Goal: Contribute content: Contribute content

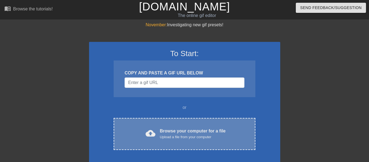
click at [170, 134] on div "Upload a file from your computer" at bounding box center [193, 136] width 66 height 5
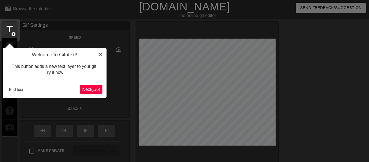
scroll to position [13, 0]
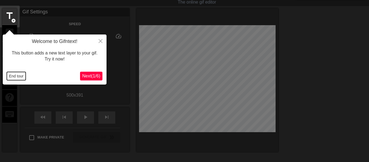
click at [18, 77] on button "End tour" at bounding box center [16, 76] width 19 height 8
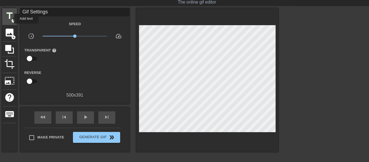
click at [10, 19] on span "title" at bounding box center [9, 16] width 10 height 10
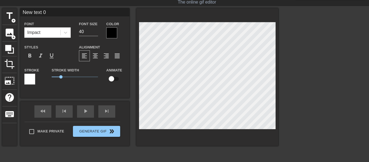
click at [57, 15] on input "New text 0" at bounding box center [74, 12] width 109 height 8
type input "N"
click at [28, 14] on input "Воодя!" at bounding box center [74, 12] width 109 height 8
drag, startPoint x: 45, startPoint y: 13, endPoint x: 28, endPoint y: 15, distance: 16.8
click at [28, 15] on input "Володя!" at bounding box center [74, 12] width 109 height 8
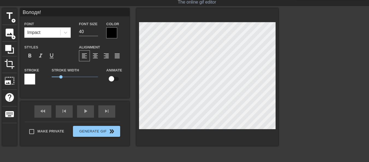
click at [56, 15] on input "Володя!" at bounding box center [74, 12] width 109 height 8
type input "Володя!"
click at [110, 31] on div at bounding box center [111, 32] width 11 height 11
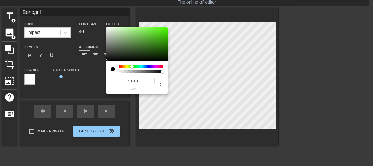
click at [132, 67] on div at bounding box center [141, 66] width 44 height 3
click at [149, 48] on div at bounding box center [136, 44] width 61 height 34
click at [157, 47] on div at bounding box center [136, 44] width 61 height 34
click at [162, 49] on div at bounding box center [136, 44] width 61 height 34
click at [153, 49] on div at bounding box center [136, 44] width 61 height 34
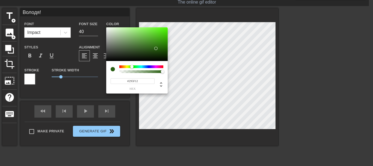
click at [156, 48] on div at bounding box center [136, 44] width 61 height 34
type input "#2D4F1F"
click at [143, 51] on div at bounding box center [136, 44] width 61 height 34
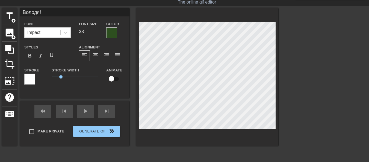
click at [95, 31] on input "38" at bounding box center [88, 31] width 19 height 9
click at [95, 31] on input "37" at bounding box center [88, 31] width 19 height 9
click at [95, 31] on input "30" at bounding box center [88, 31] width 19 height 9
click at [95, 31] on input "29" at bounding box center [88, 31] width 19 height 9
click at [95, 31] on input "30" at bounding box center [88, 31] width 19 height 9
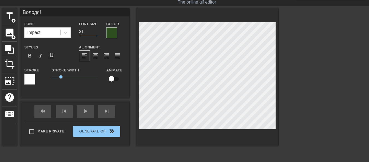
click at [95, 31] on input "31" at bounding box center [88, 31] width 19 height 9
click at [95, 31] on input "32" at bounding box center [88, 31] width 19 height 9
click at [66, 33] on icon at bounding box center [65, 33] width 3 height 2
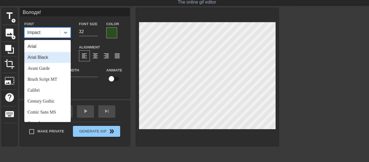
click at [54, 57] on div "Arial Black" at bounding box center [47, 57] width 46 height 11
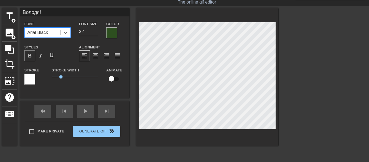
click at [31, 56] on span "format_bold" at bounding box center [30, 55] width 7 height 7
click at [96, 33] on input "31" at bounding box center [88, 31] width 19 height 9
click at [96, 33] on input "30" at bounding box center [88, 31] width 19 height 9
click at [96, 33] on input "29" at bounding box center [88, 31] width 19 height 9
click at [96, 33] on input "28" at bounding box center [88, 31] width 19 height 9
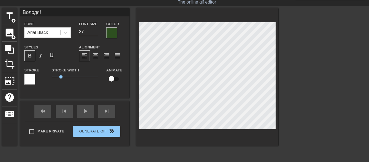
click at [96, 33] on input "27" at bounding box center [88, 31] width 19 height 9
click at [96, 33] on input "26" at bounding box center [88, 31] width 19 height 9
click at [96, 33] on input "25" at bounding box center [88, 31] width 19 height 9
click at [96, 33] on input "22" at bounding box center [88, 31] width 19 height 9
type input "21"
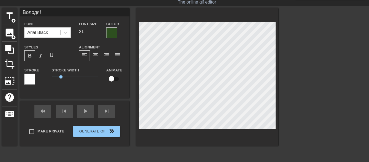
click at [96, 33] on input "21" at bounding box center [88, 31] width 19 height 9
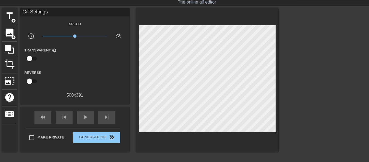
click at [30, 12] on div "Gif Settings" at bounding box center [74, 12] width 109 height 8
click at [11, 17] on span "title" at bounding box center [9, 16] width 10 height 10
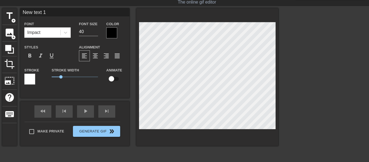
click at [54, 13] on input "New text 1" at bounding box center [74, 12] width 109 height 8
type input "N"
type input "15 серпня 2025"
click at [111, 33] on div at bounding box center [111, 32] width 11 height 11
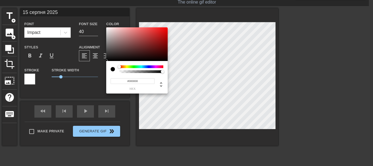
type input "#B81919"
click at [159, 37] on div at bounding box center [136, 44] width 61 height 34
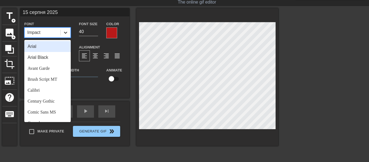
click at [65, 33] on icon at bounding box center [65, 33] width 3 height 2
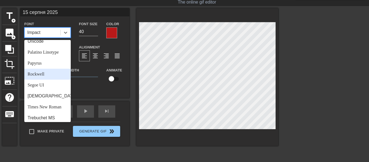
scroll to position [196, 0]
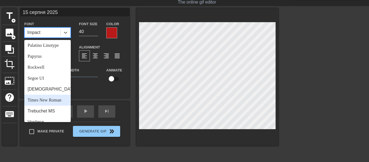
click at [55, 95] on div "Times New Roman" at bounding box center [47, 100] width 46 height 11
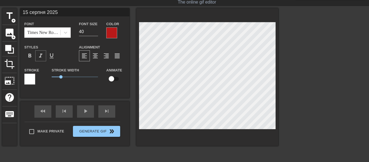
click at [42, 57] on span "format_italic" at bounding box center [40, 55] width 7 height 7
click at [25, 56] on div "format_bold" at bounding box center [29, 55] width 11 height 11
drag, startPoint x: 60, startPoint y: 76, endPoint x: 45, endPoint y: 76, distance: 14.5
click at [45, 76] on div "Stroke Stroke Width 0 Animate" at bounding box center [74, 78] width 109 height 23
click at [97, 32] on input "39" at bounding box center [88, 31] width 19 height 9
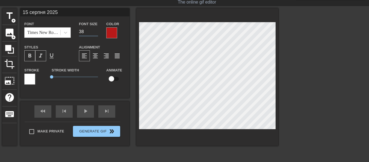
click at [97, 32] on input "38" at bounding box center [88, 31] width 19 height 9
click at [97, 32] on input "28" at bounding box center [88, 31] width 19 height 9
click at [95, 32] on input "26" at bounding box center [88, 31] width 19 height 9
click at [95, 32] on input "25" at bounding box center [88, 31] width 19 height 9
type input "24"
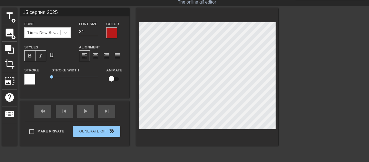
click at [95, 32] on input "24" at bounding box center [88, 31] width 19 height 9
drag, startPoint x: 60, startPoint y: 77, endPoint x: 43, endPoint y: 78, distance: 16.4
click at [43, 78] on div "Stroke Stroke Width 0 Animate" at bounding box center [74, 78] width 109 height 23
click at [111, 33] on div at bounding box center [111, 32] width 11 height 11
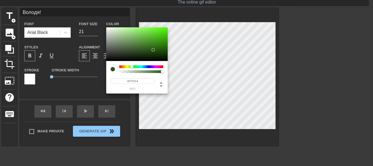
click at [153, 50] on div at bounding box center [136, 44] width 61 height 34
click at [162, 51] on div at bounding box center [136, 44] width 61 height 34
click at [166, 50] on div at bounding box center [136, 44] width 61 height 34
click at [166, 47] on div at bounding box center [136, 44] width 61 height 34
click at [163, 40] on div at bounding box center [136, 44] width 61 height 34
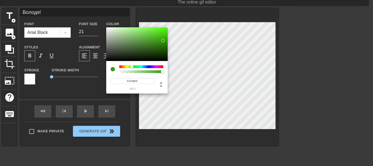
type input "#53AE2F"
click at [151, 38] on div at bounding box center [136, 44] width 61 height 34
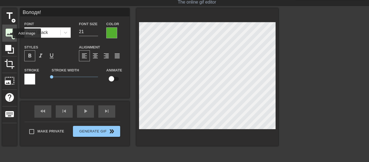
click at [9, 33] on span "image" at bounding box center [9, 32] width 10 height 10
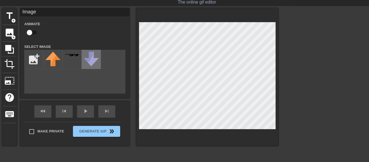
click at [87, 60] on img at bounding box center [91, 59] width 15 height 14
click at [32, 63] on input "file" at bounding box center [34, 59] width 19 height 19
type input "C:\fakepath\150822.png"
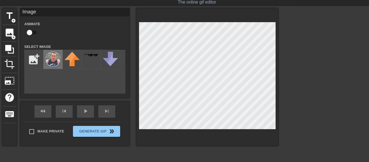
click at [46, 56] on img at bounding box center [52, 59] width 15 height 15
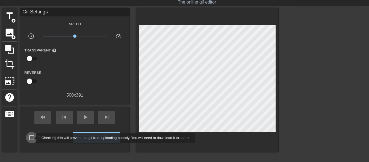
click at [32, 138] on input "Make Private" at bounding box center [31, 137] width 11 height 11
checkbox input "true"
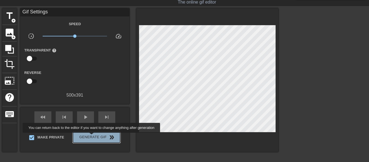
click at [92, 136] on span "Generate Gif double_arrow" at bounding box center [96, 137] width 43 height 7
